Goal: Navigation & Orientation: Find specific page/section

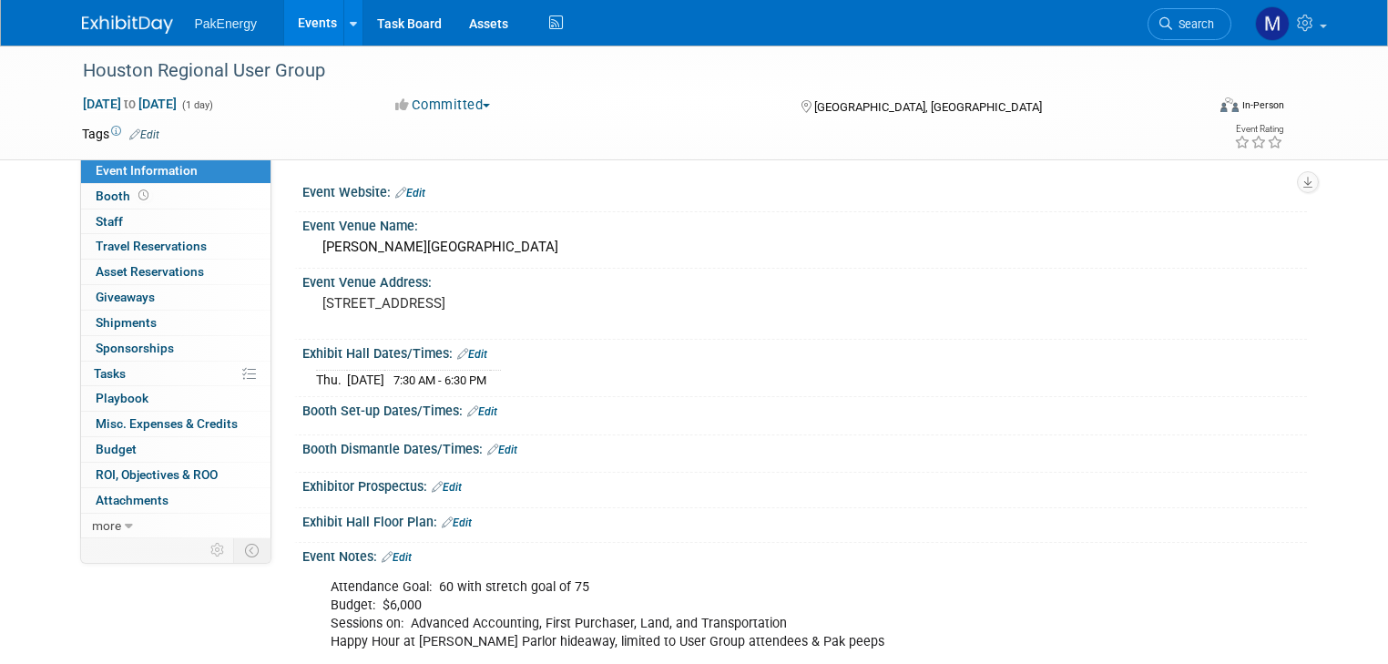
click at [302, 15] on link "Events" at bounding box center [317, 23] width 66 height 46
